Goal: Task Accomplishment & Management: Use online tool/utility

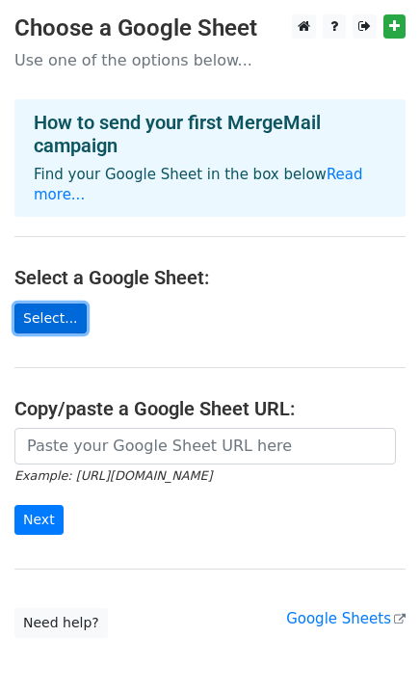
click at [61, 317] on link "Select..." at bounding box center [50, 319] width 72 height 30
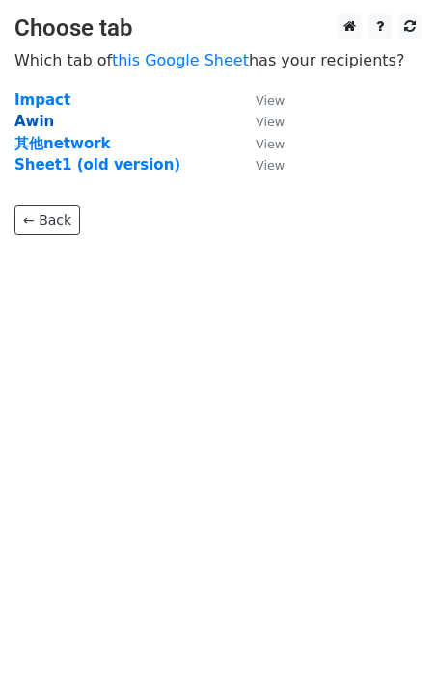
click at [34, 122] on strong "Awin" at bounding box center [34, 121] width 40 height 17
click at [279, 114] on link "View" at bounding box center [260, 121] width 48 height 17
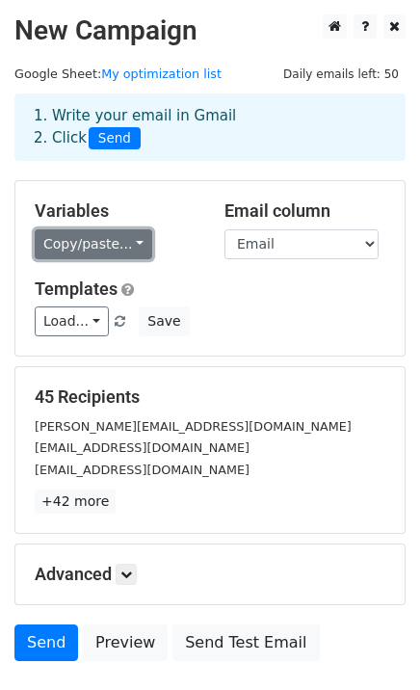
click at [126, 248] on link "Copy/paste..." at bounding box center [94, 245] width 118 height 30
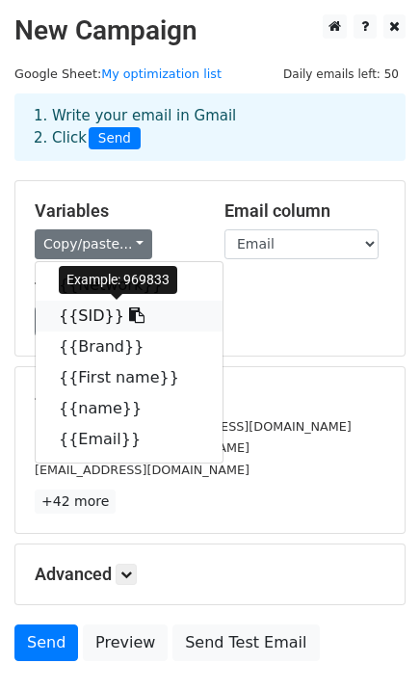
click at [86, 315] on link "{{SID}}" at bounding box center [129, 316] width 187 height 31
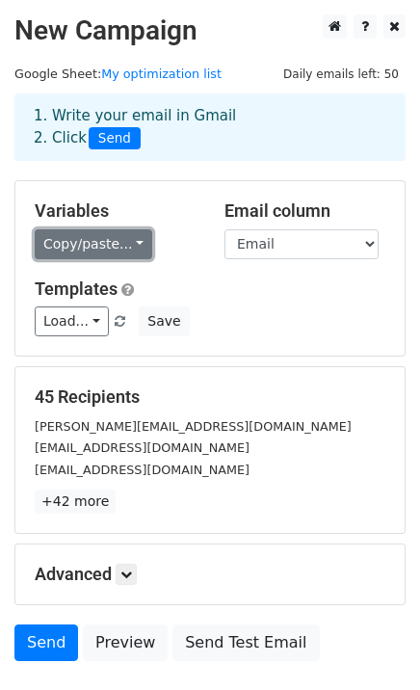
click at [113, 237] on link "Copy/paste..." at bounding box center [94, 245] width 118 height 30
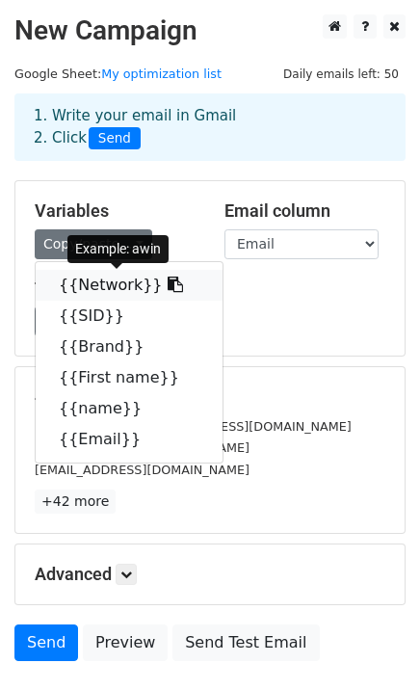
click at [122, 284] on link "{{Network}}" at bounding box center [129, 285] width 187 height 31
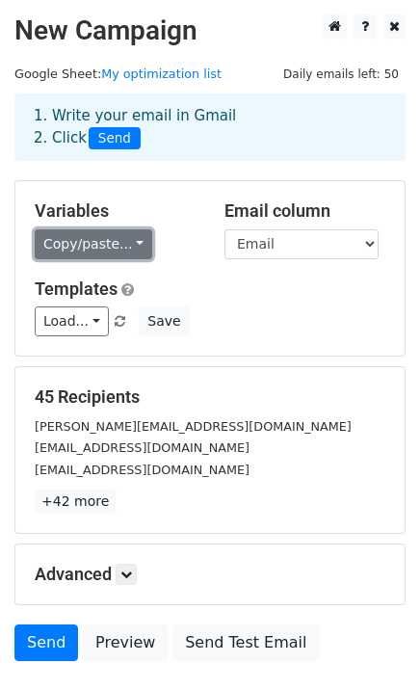
click at [103, 248] on link "Copy/paste..." at bounding box center [94, 245] width 118 height 30
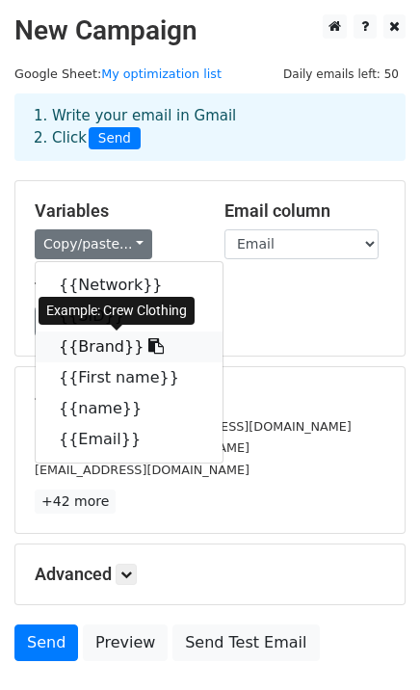
click at [112, 351] on link "{{Brand}}" at bounding box center [129, 347] width 187 height 31
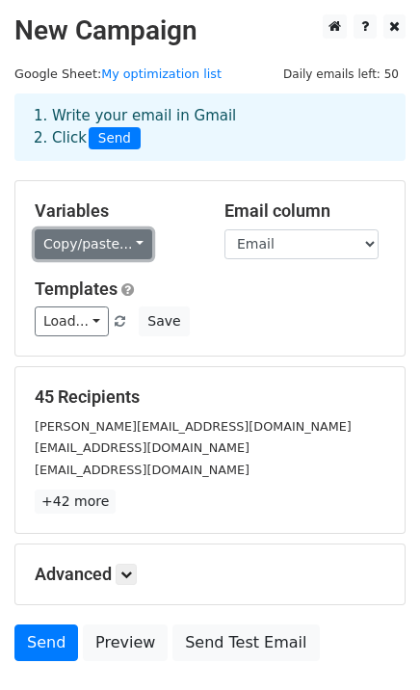
click at [85, 247] on link "Copy/paste..." at bounding box center [94, 245] width 118 height 30
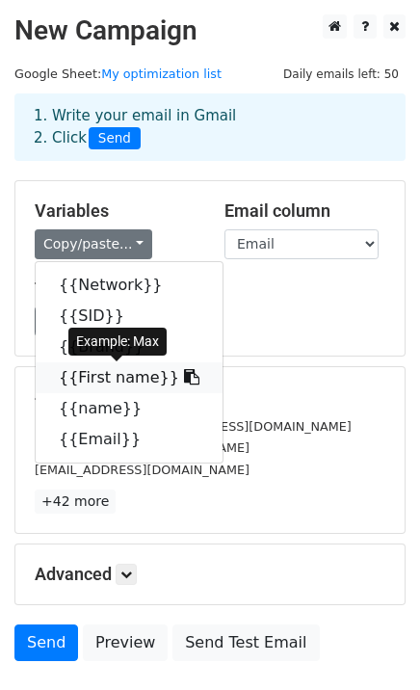
click at [107, 384] on link "{{First name}}" at bounding box center [129, 378] width 187 height 31
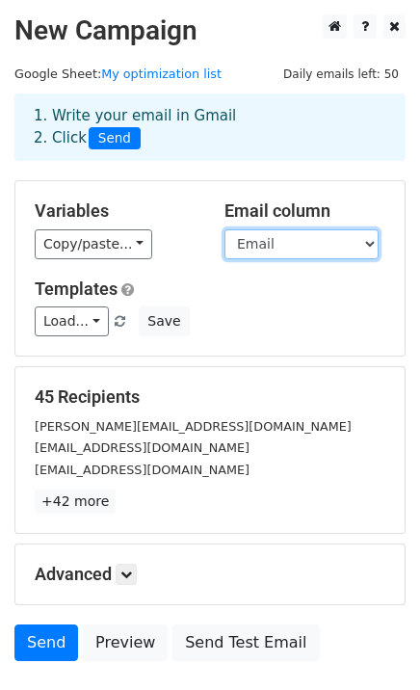
click at [291, 242] on select "Network SID Brand First name name Email" at bounding box center [302, 245] width 154 height 30
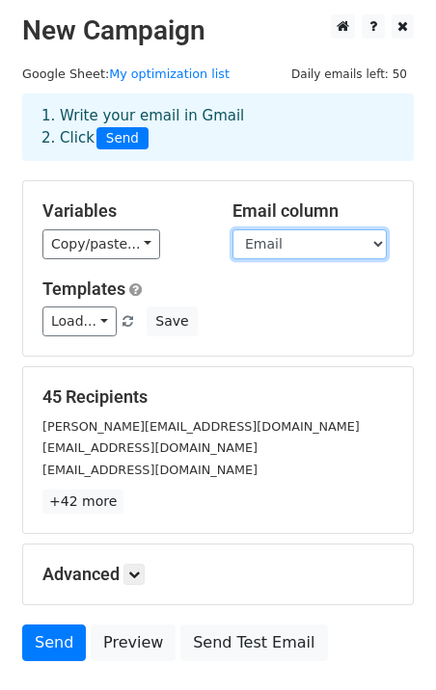
scroll to position [107, 0]
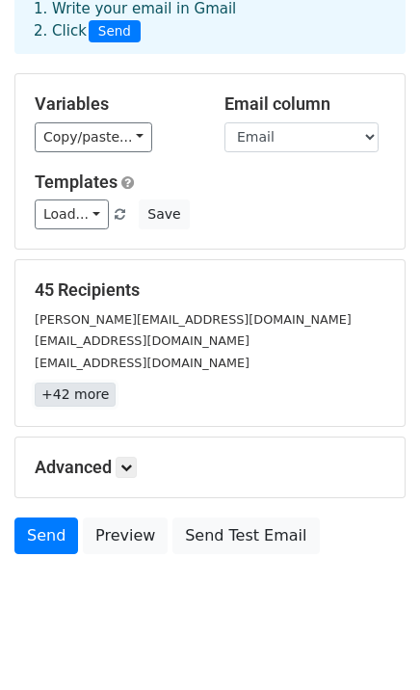
click at [68, 396] on link "+42 more" at bounding box center [75, 395] width 81 height 24
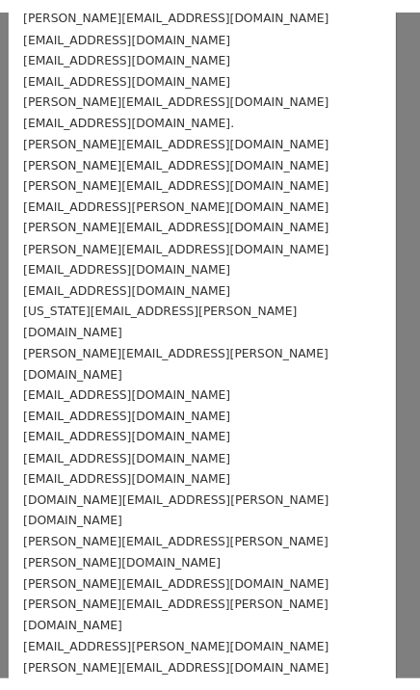
scroll to position [0, 0]
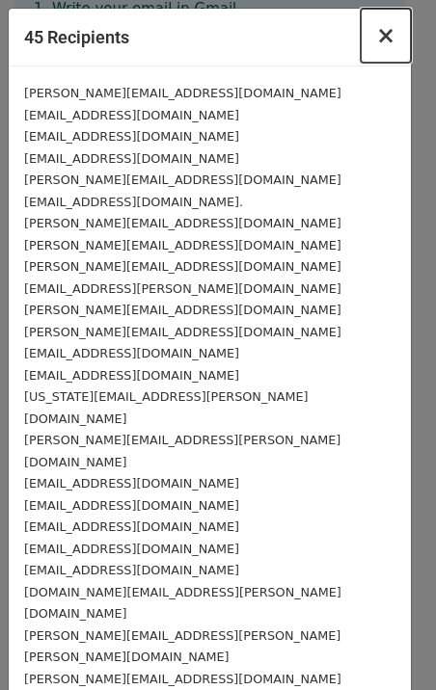
click at [376, 32] on span "×" at bounding box center [385, 35] width 19 height 27
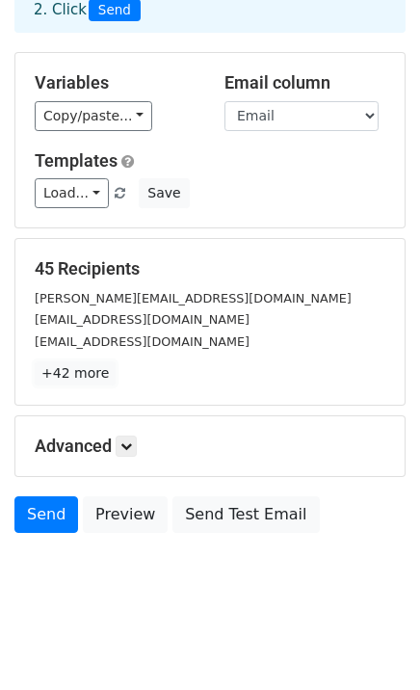
scroll to position [134, 0]
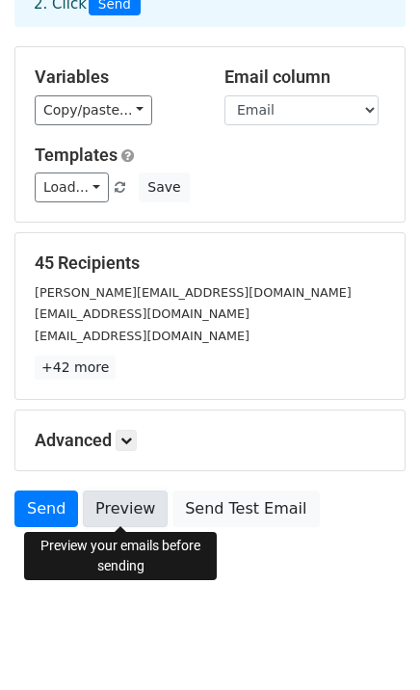
click at [129, 513] on link "Preview" at bounding box center [125, 509] width 85 height 37
click at [111, 501] on link "Preview" at bounding box center [125, 509] width 85 height 37
click at [115, 491] on link "Preview" at bounding box center [125, 509] width 85 height 37
click at [101, 499] on link "Preview" at bounding box center [125, 509] width 85 height 37
click at [128, 507] on link "Preview" at bounding box center [125, 509] width 85 height 37
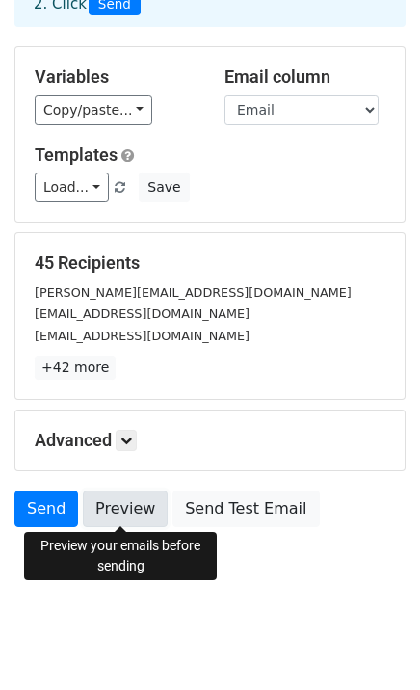
click at [139, 515] on link "Preview" at bounding box center [125, 509] width 85 height 37
click at [124, 515] on link "Preview" at bounding box center [125, 509] width 85 height 37
click at [146, 523] on link "Preview" at bounding box center [125, 509] width 85 height 37
click at [122, 499] on link "Preview" at bounding box center [125, 509] width 85 height 37
click at [141, 500] on link "Preview" at bounding box center [125, 509] width 85 height 37
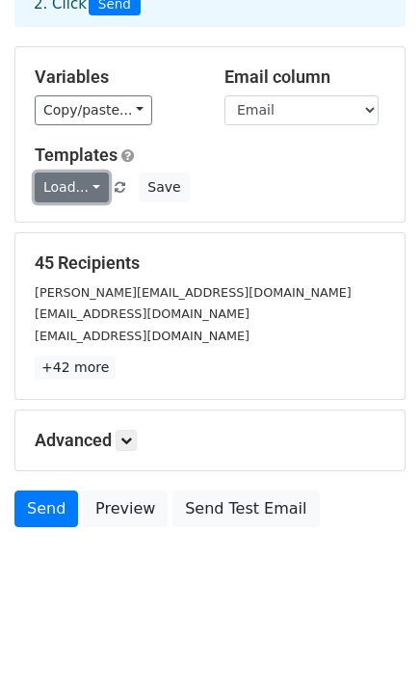
click at [89, 199] on link "Load..." at bounding box center [72, 188] width 74 height 30
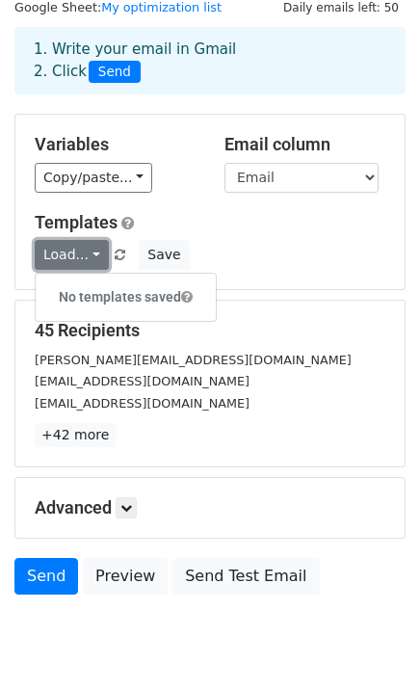
scroll to position [0, 0]
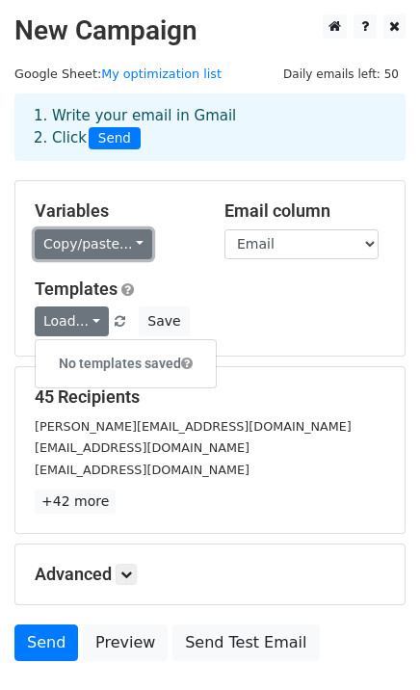
click at [129, 241] on link "Copy/paste..." at bounding box center [94, 245] width 118 height 30
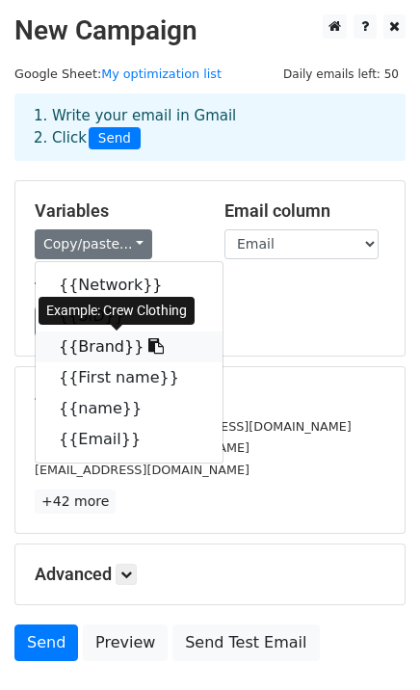
click at [100, 352] on link "{{Brand}}" at bounding box center [129, 347] width 187 height 31
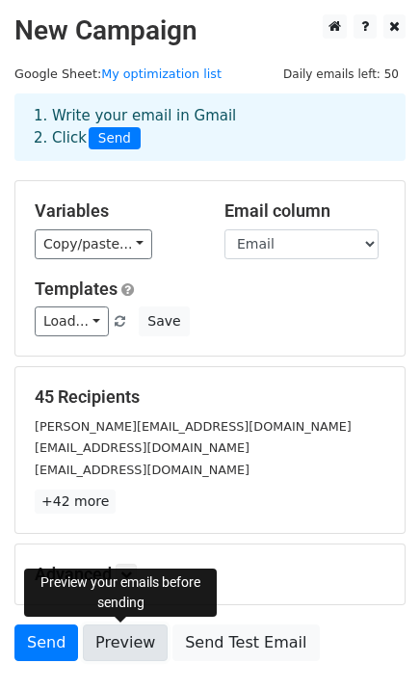
click at [137, 644] on link "Preview" at bounding box center [125, 643] width 85 height 37
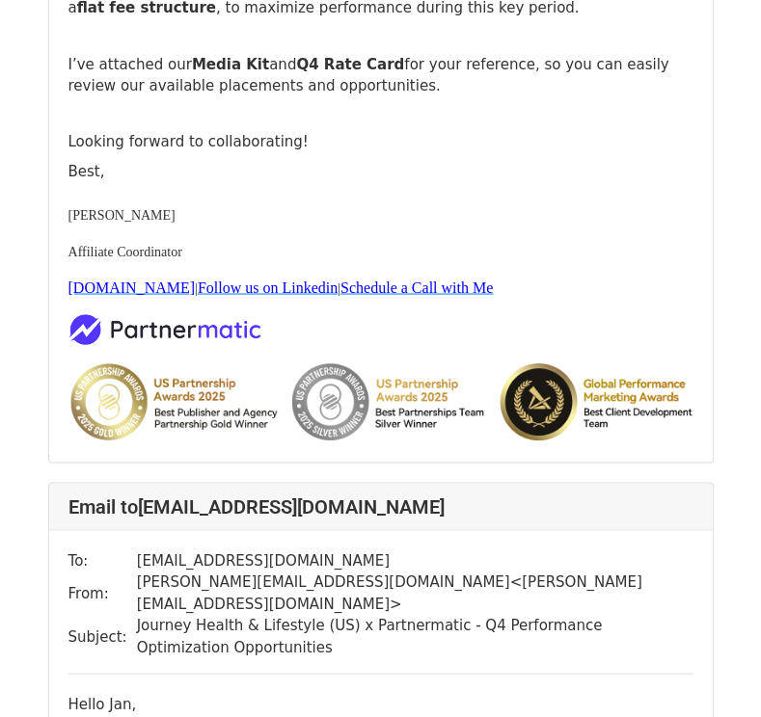
scroll to position [1740, 0]
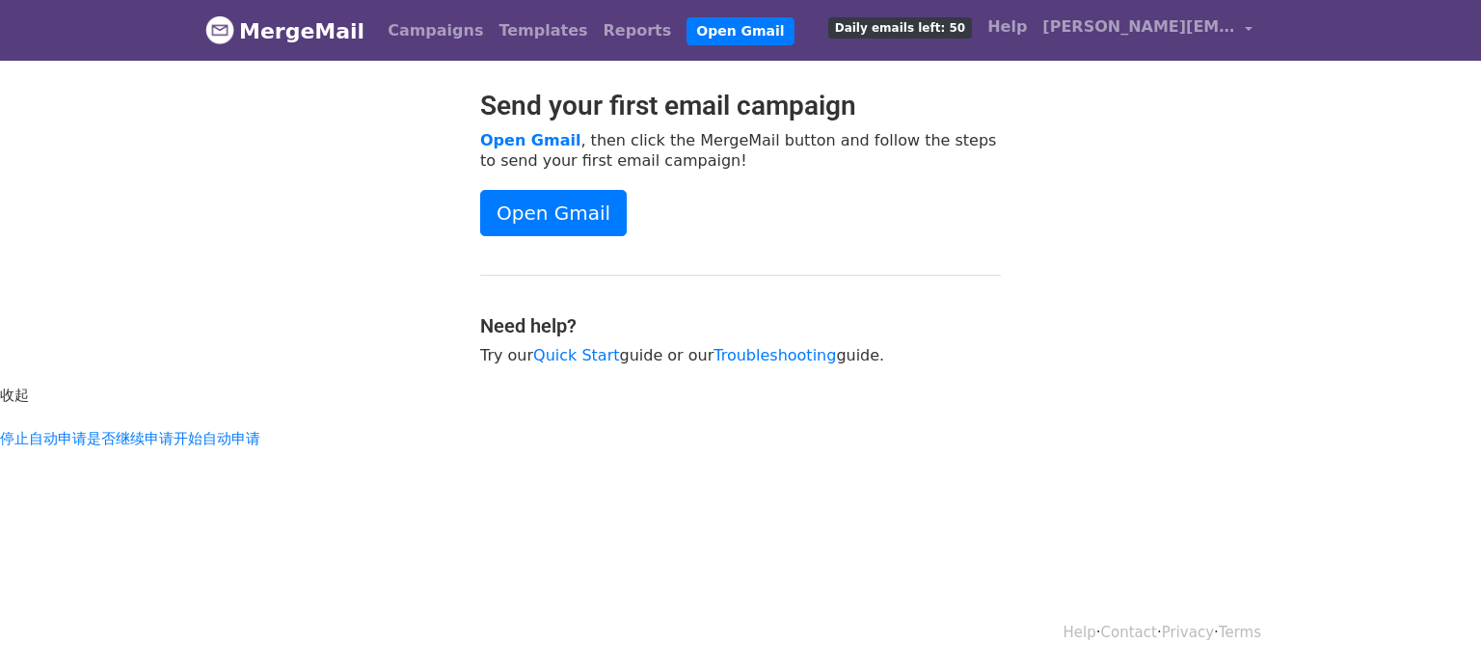
click at [916, 402] on body "MergeMail Campaigns Templates Reports Open Gmail Daily emails left: 50 Help tay…" at bounding box center [740, 263] width 1481 height 527
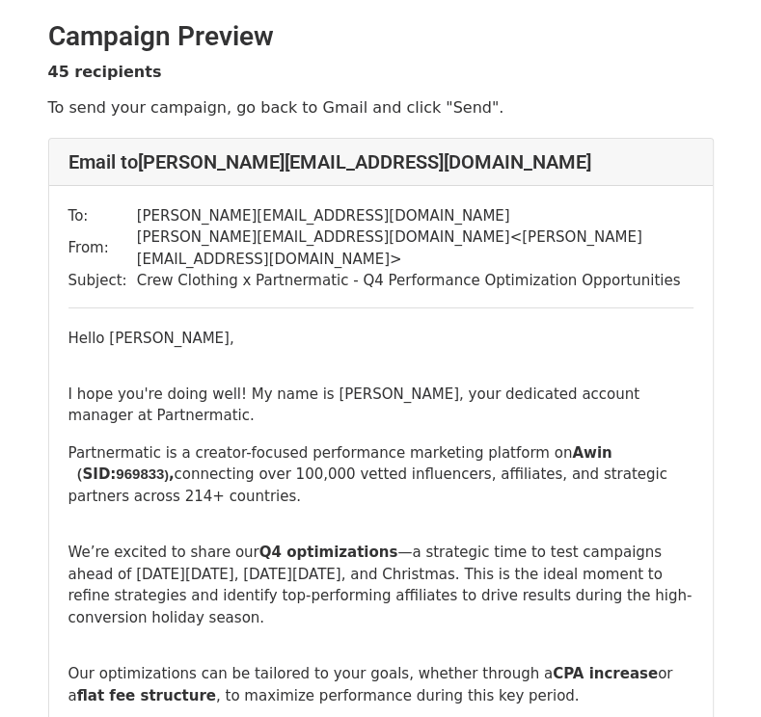
scroll to position [140, 0]
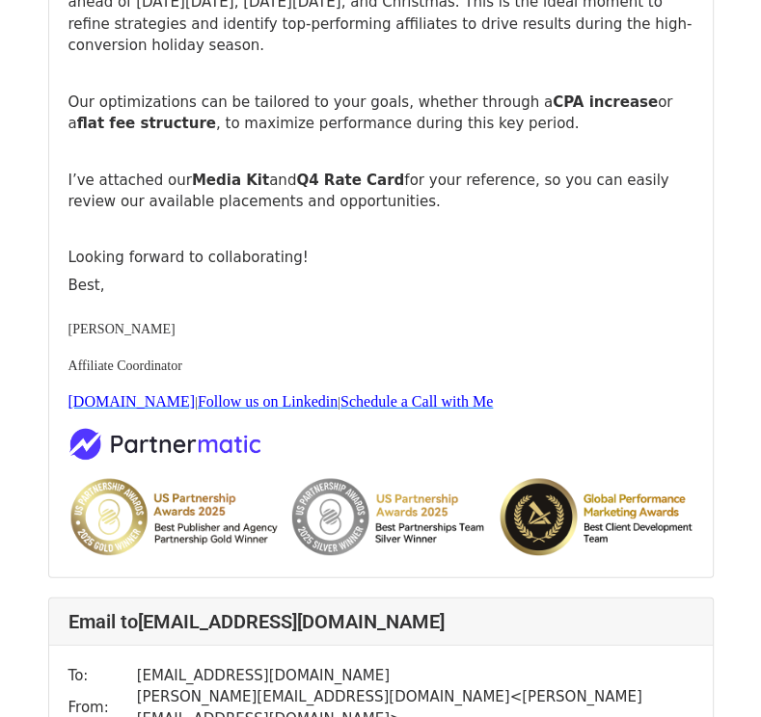
scroll to position [2797, 0]
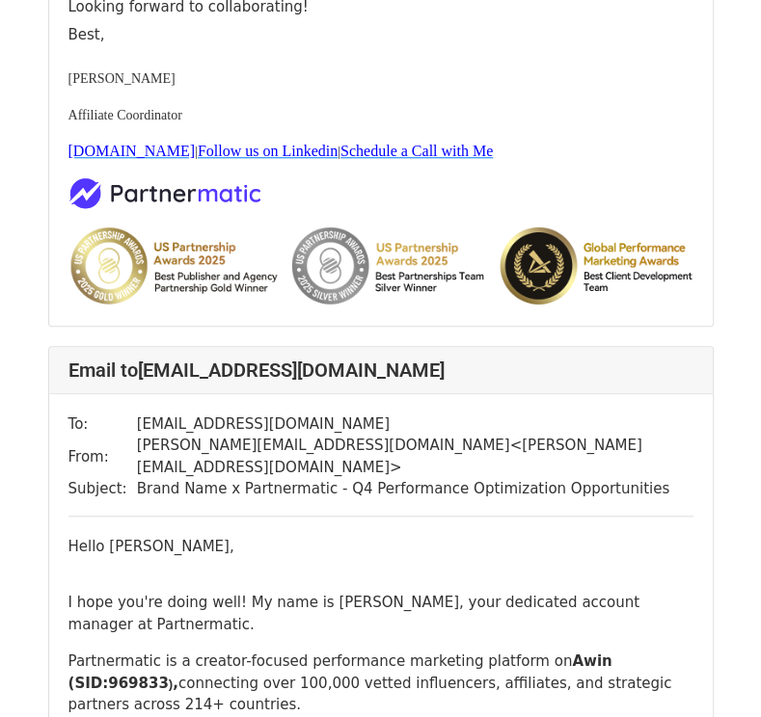
scroll to position [964, 0]
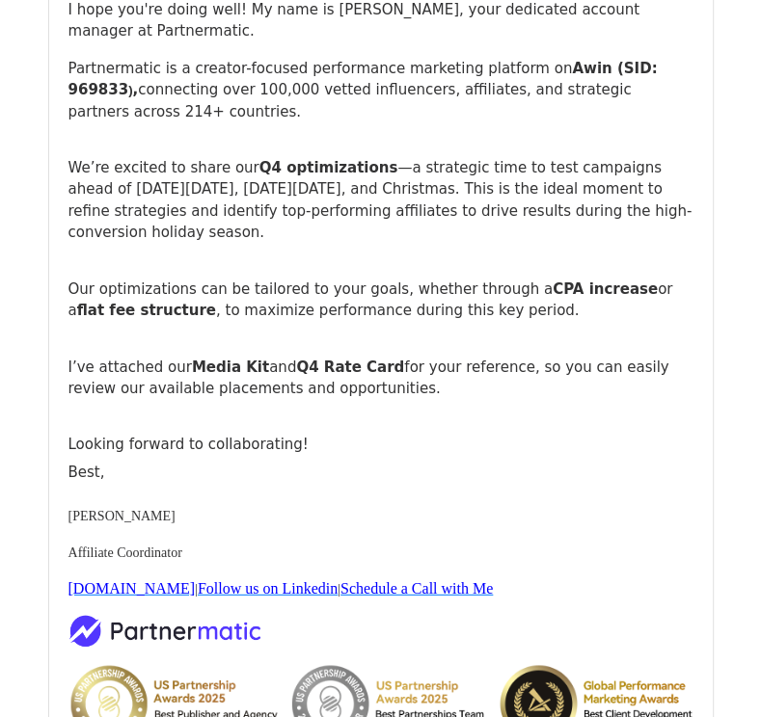
scroll to position [2604, 0]
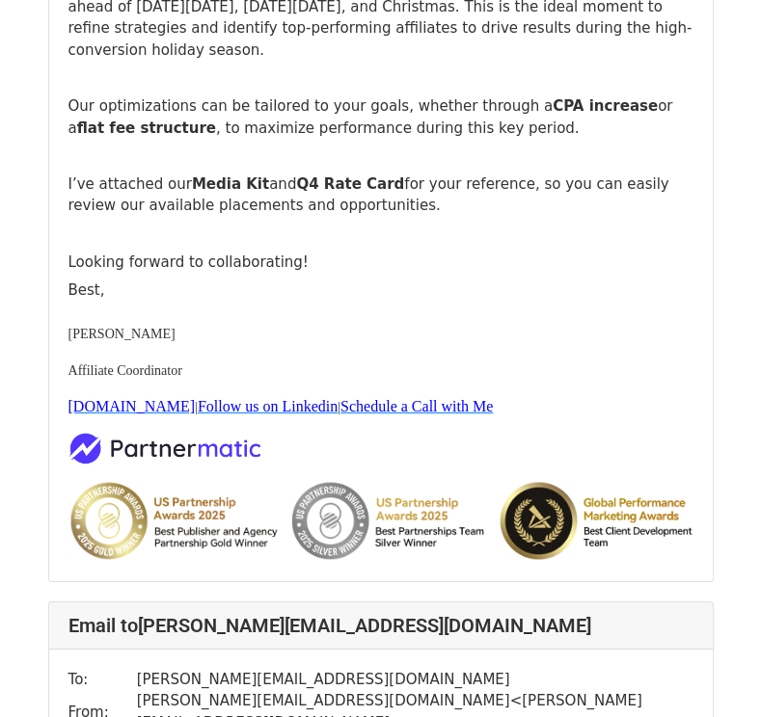
scroll to position [7035, 0]
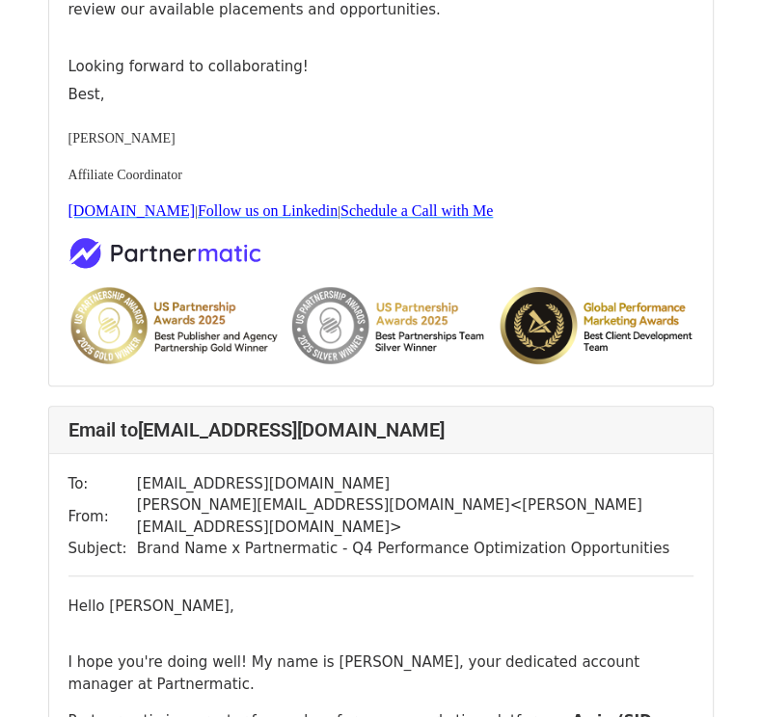
scroll to position [771, 0]
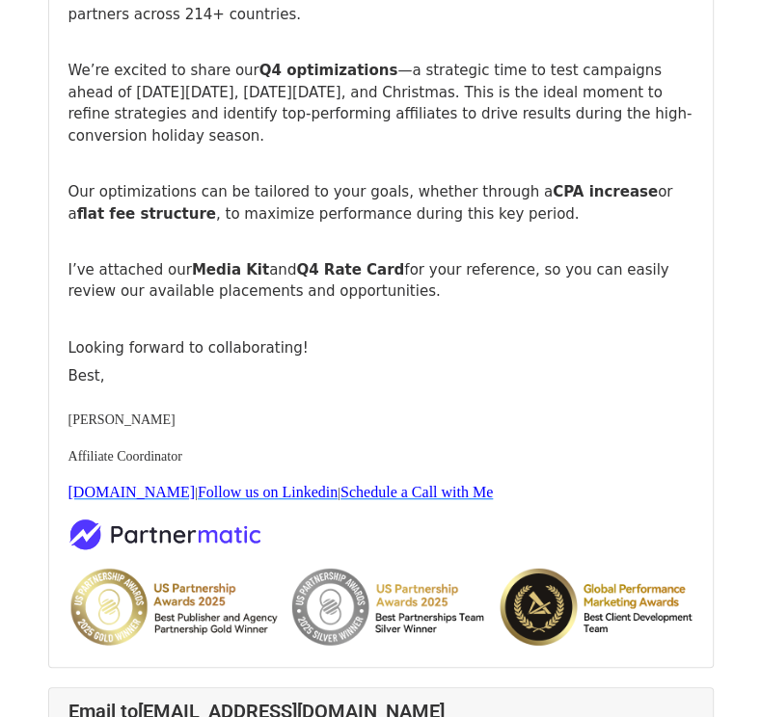
scroll to position [771, 0]
